Goal: Information Seeking & Learning: Learn about a topic

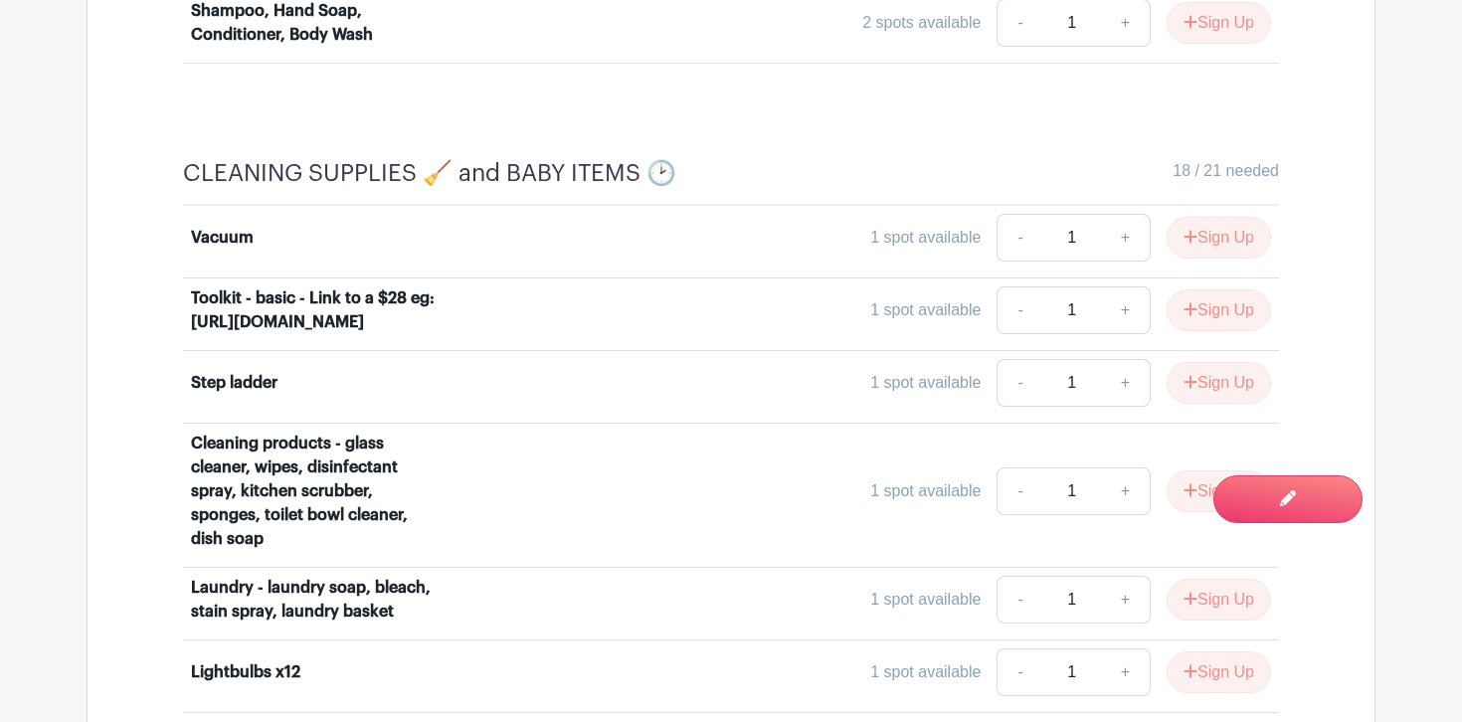
scroll to position [9650, 0]
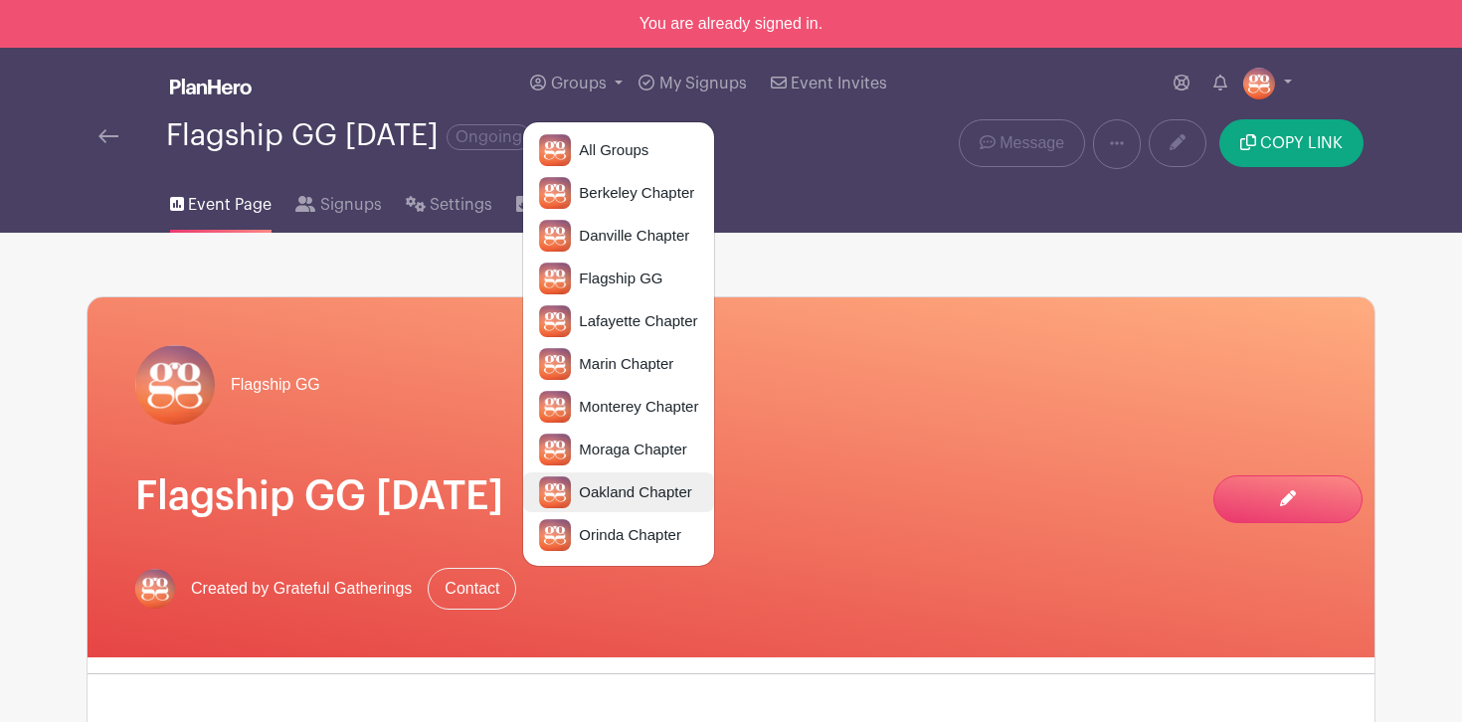
click at [621, 495] on span "Oakland Chapter" at bounding box center [631, 492] width 120 height 23
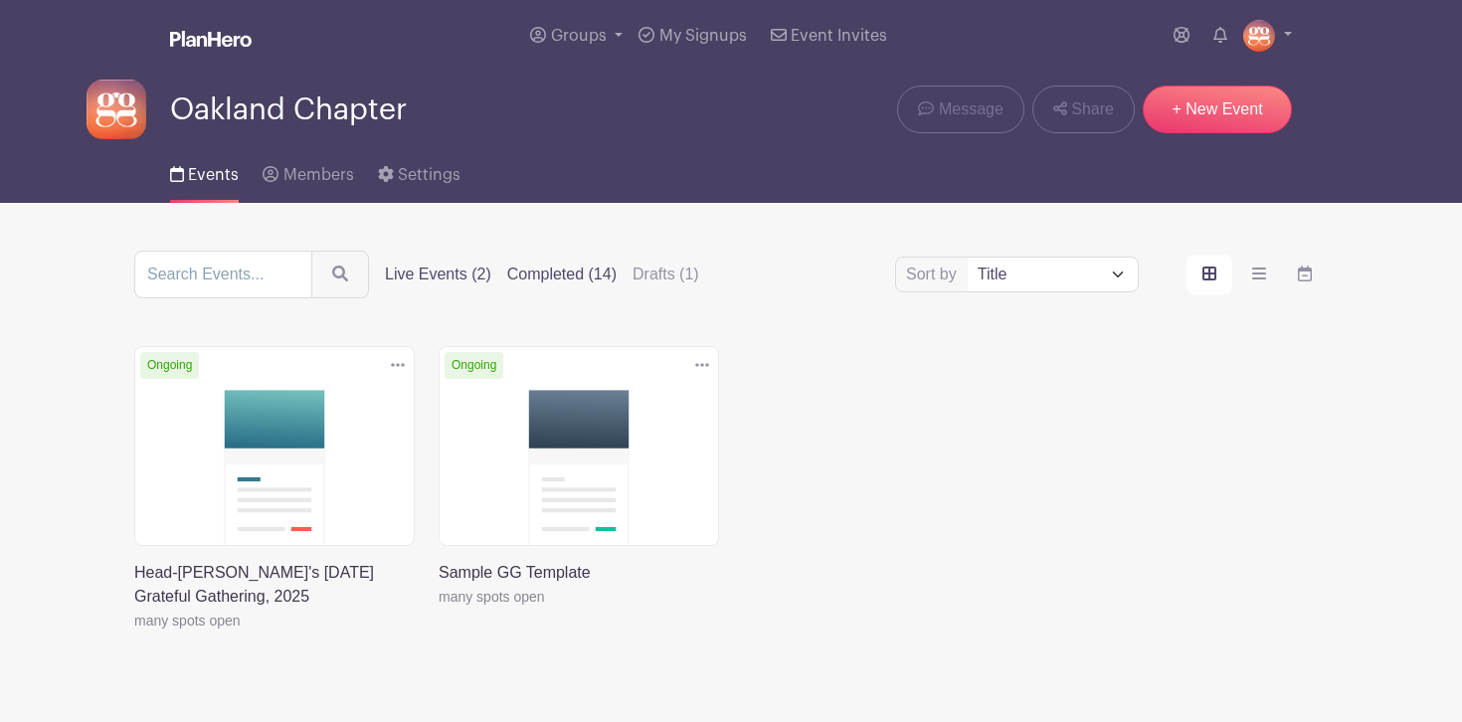
click at [542, 273] on label "Completed (14)" at bounding box center [561, 275] width 109 height 24
click at [0, 0] on input "Completed (14)" at bounding box center [0, 0] width 0 height 0
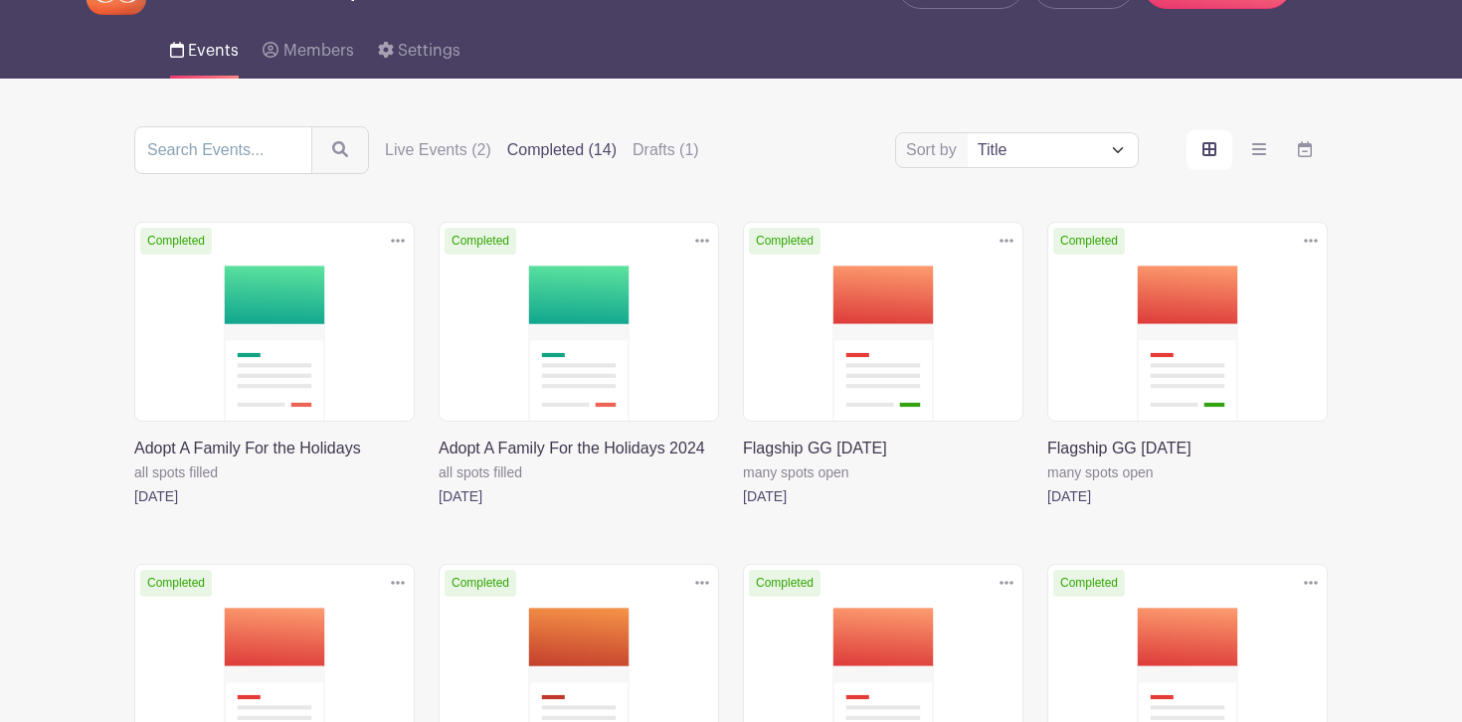
scroll to position [126, 0]
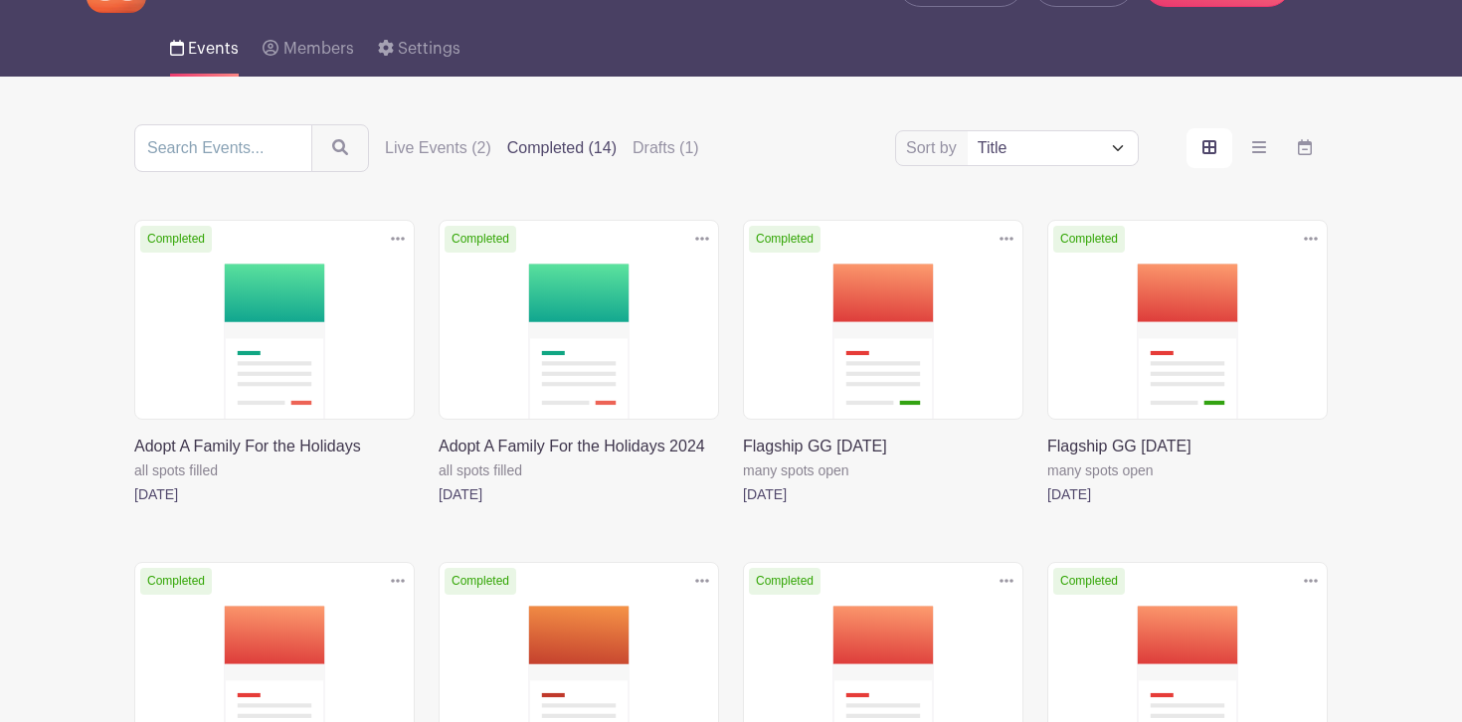
click at [743, 506] on link at bounding box center [743, 506] width 0 height 0
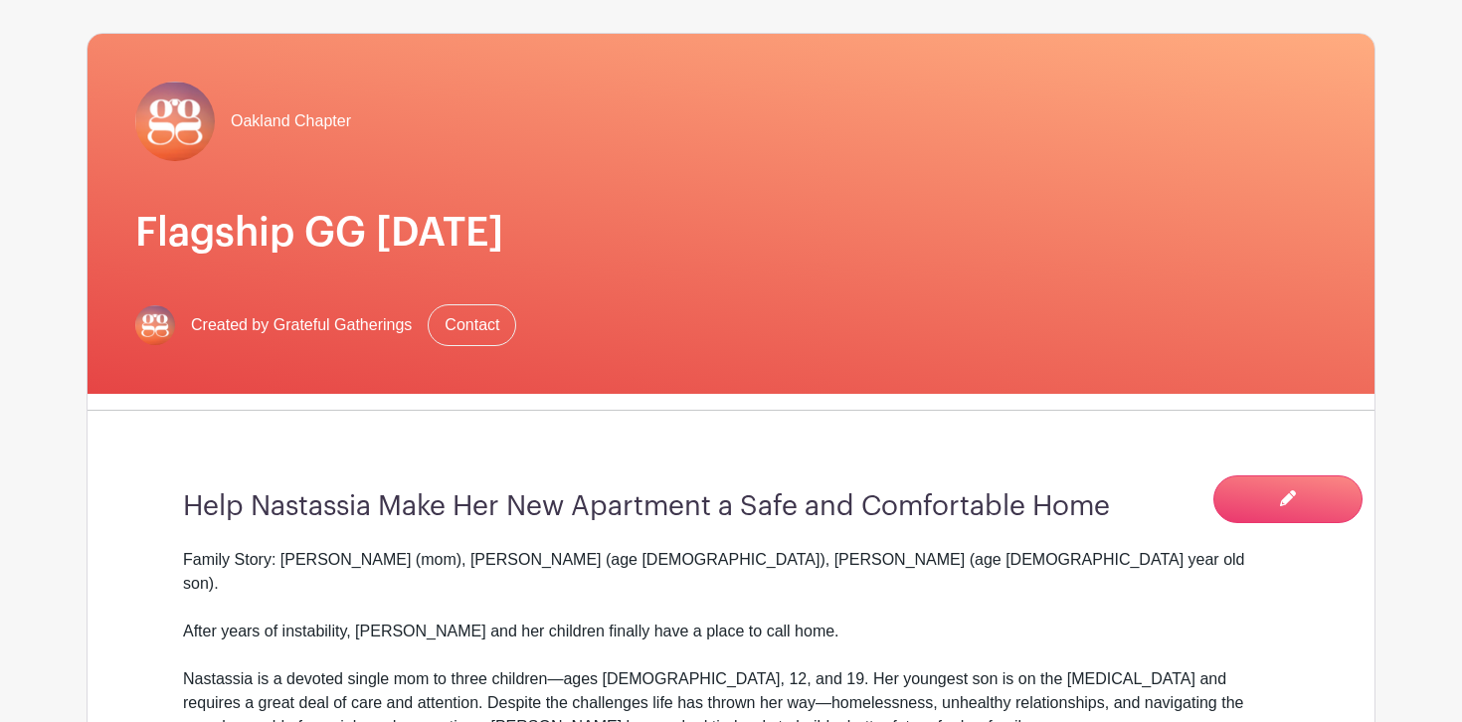
scroll to position [228, 0]
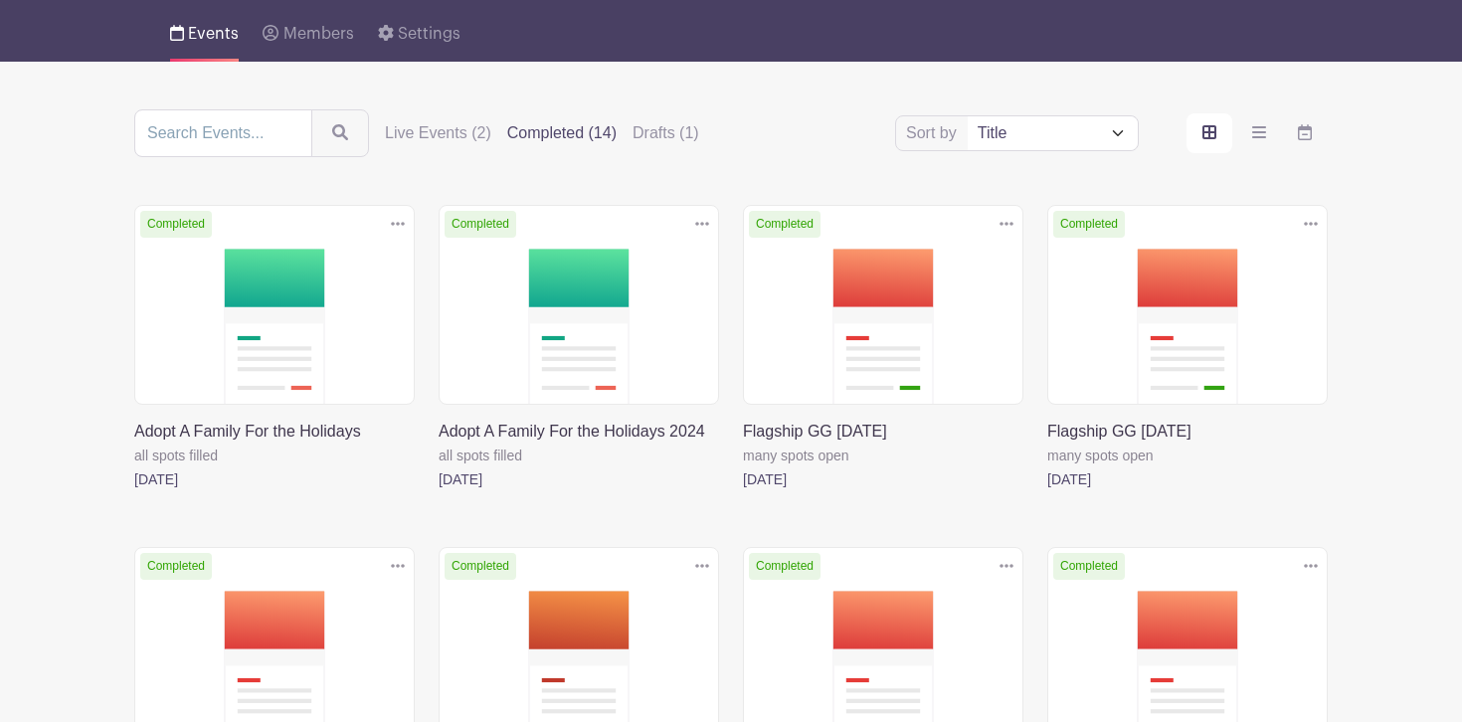
scroll to position [126, 0]
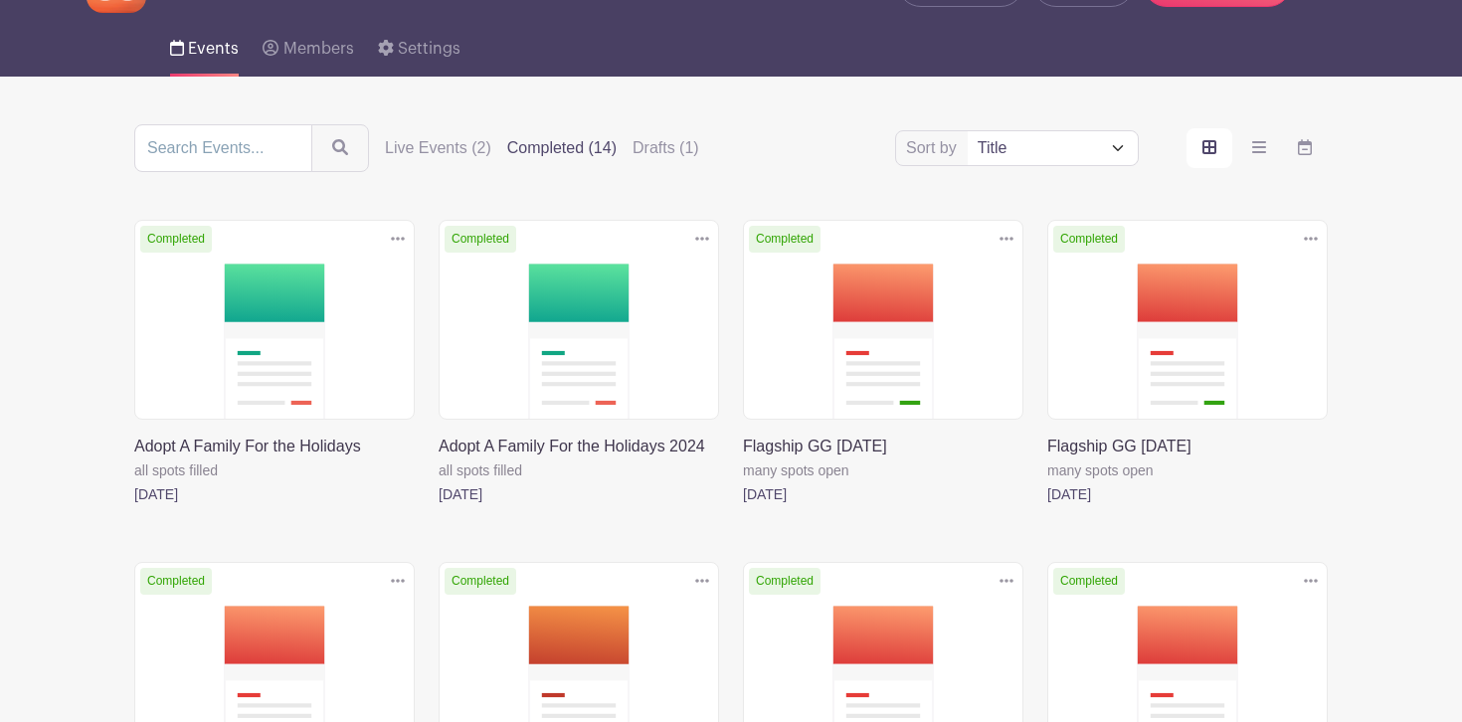
click at [1047, 506] on link at bounding box center [1047, 506] width 0 height 0
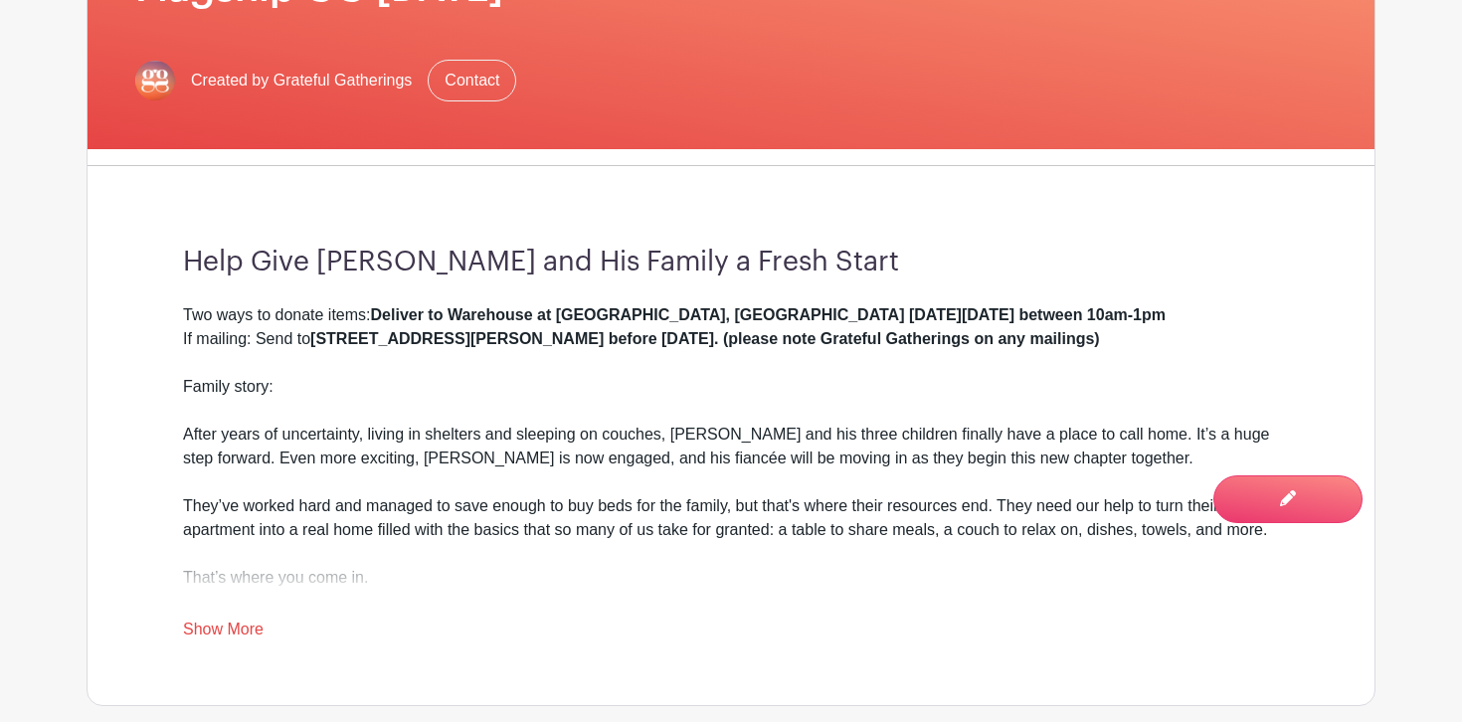
scroll to position [463, 0]
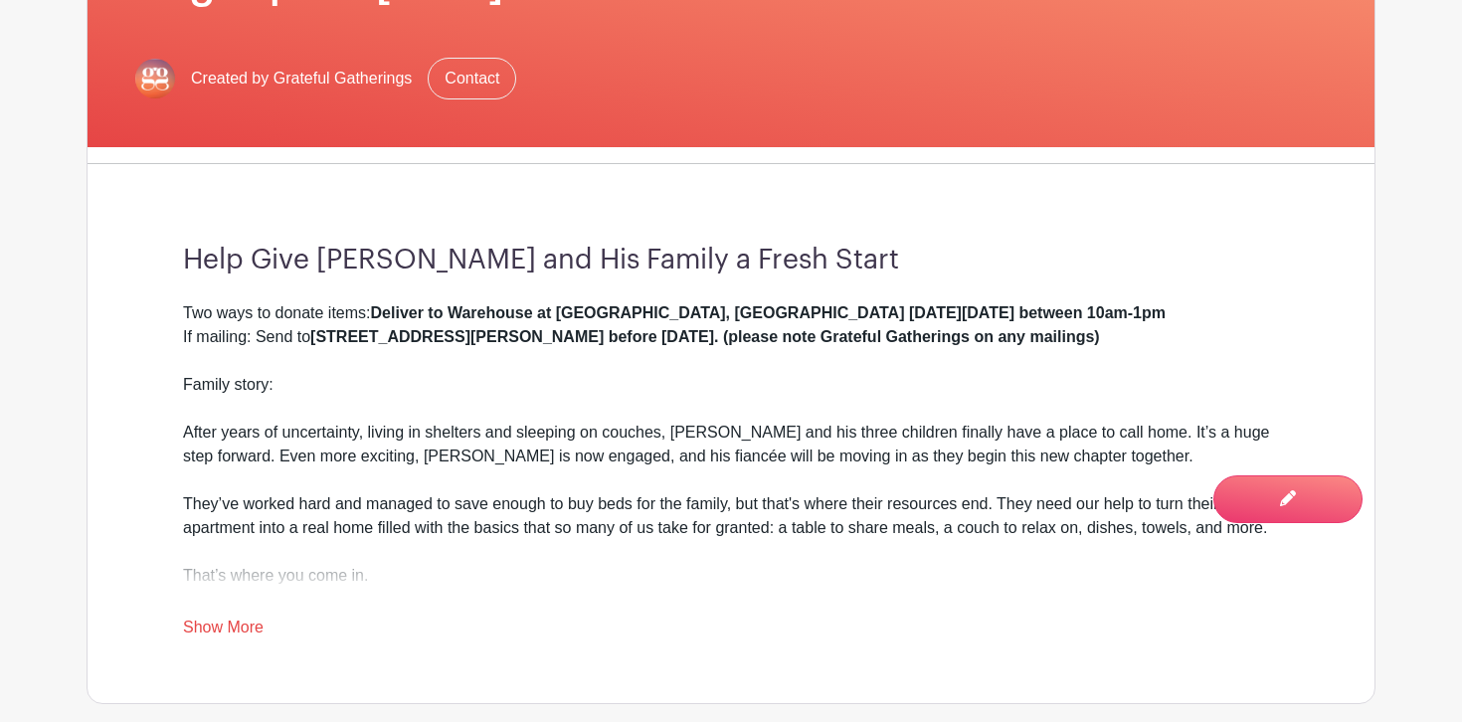
click at [247, 622] on link "Show More" at bounding box center [223, 631] width 81 height 25
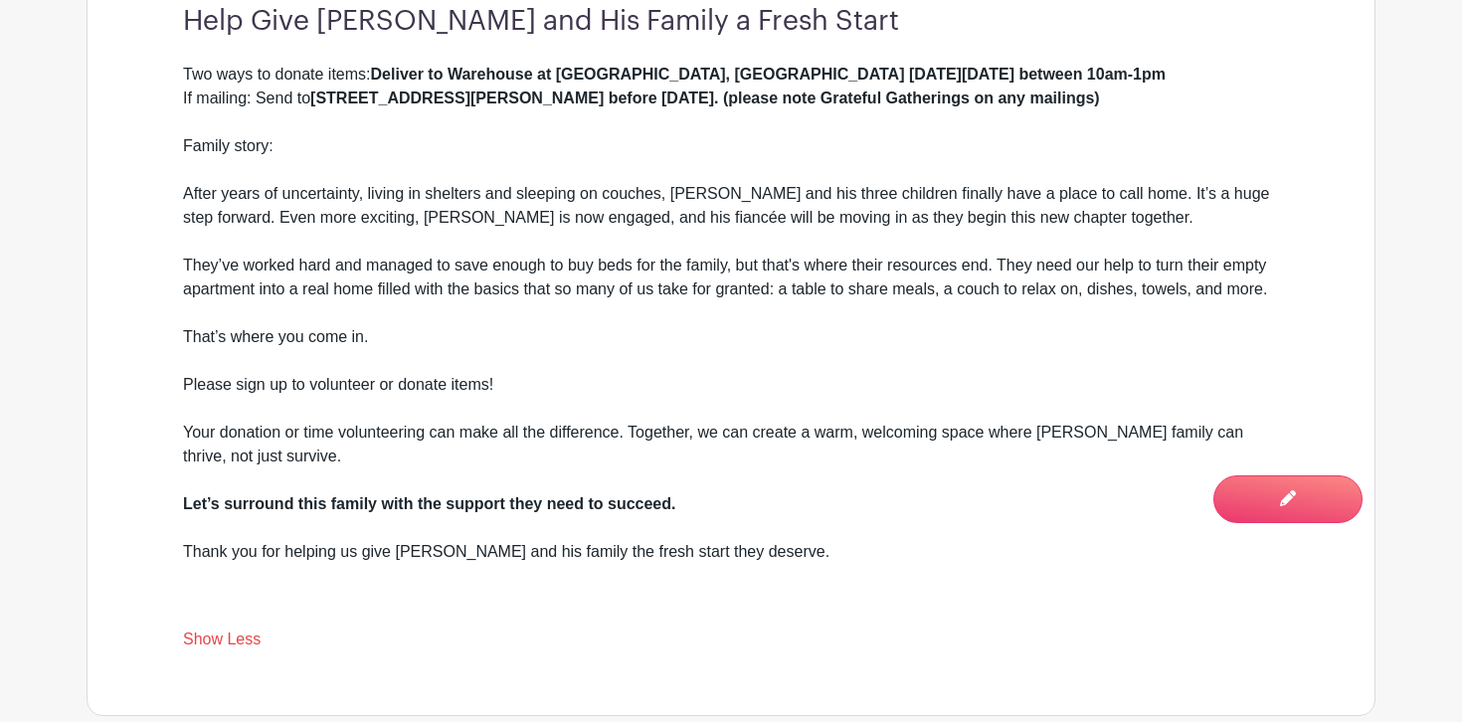
scroll to position [703, 0]
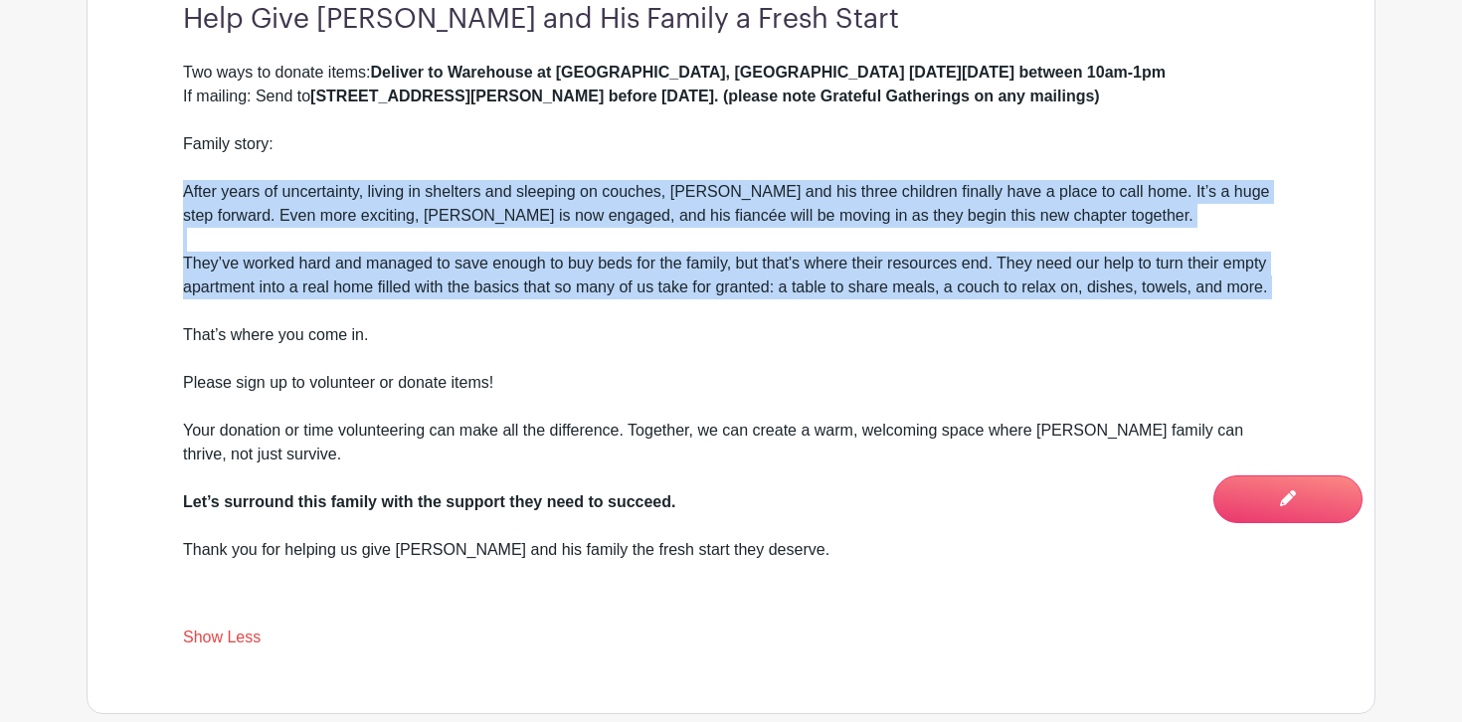
drag, startPoint x: 184, startPoint y: 189, endPoint x: 1035, endPoint y: 306, distance: 859.5
click at [1035, 307] on div "Two ways to donate items: Deliver to Warehouse at 1243 Boulevard Way, Walnut Cr…" at bounding box center [731, 335] width 1096 height 549
copy div "After years of uncertainty, living in shelters and sleeping on couches, Lawrenc…"
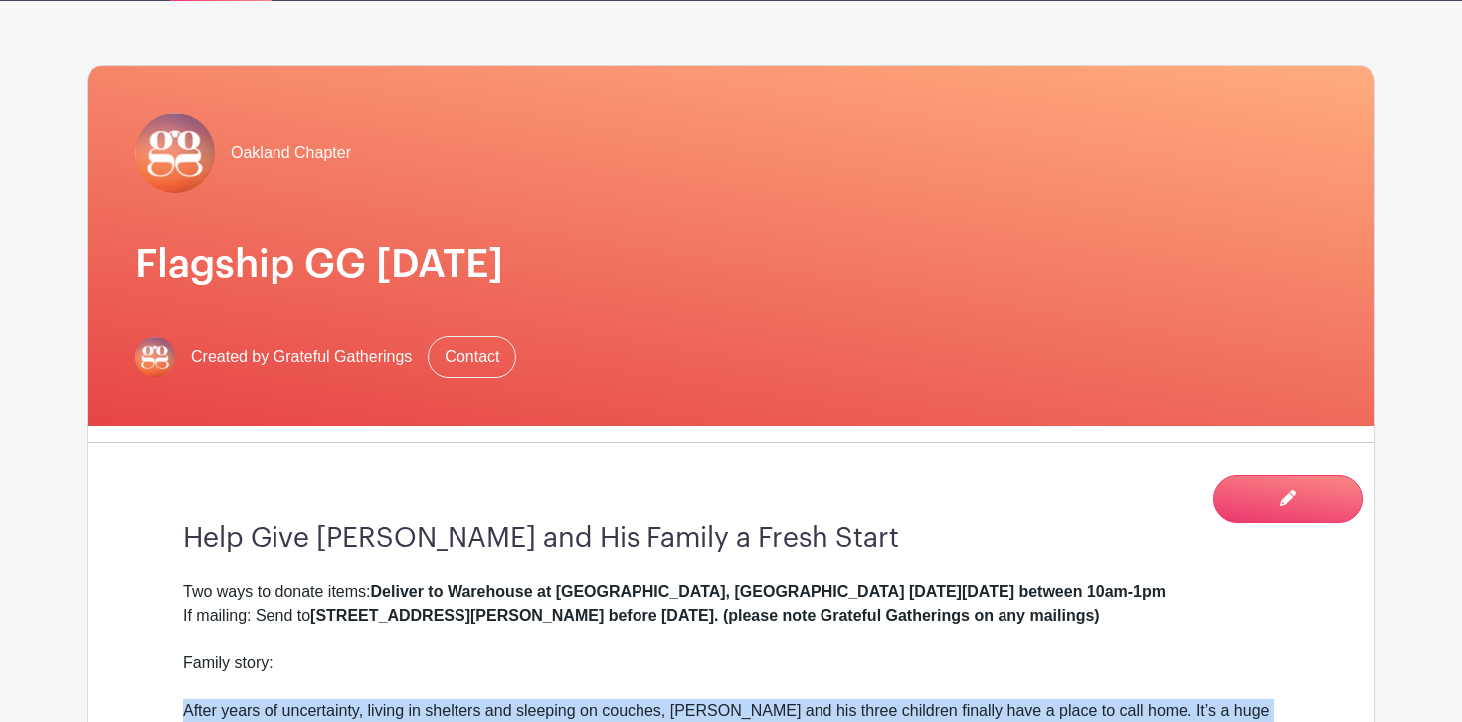
scroll to position [188, 0]
